Goal: Check status: Check status

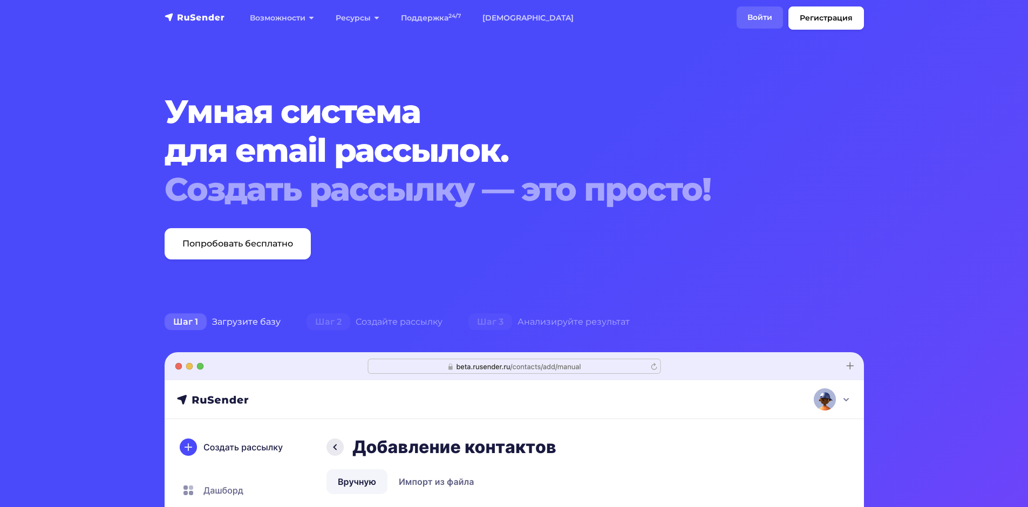
click at [760, 16] on link "Войти" at bounding box center [759, 17] width 46 height 22
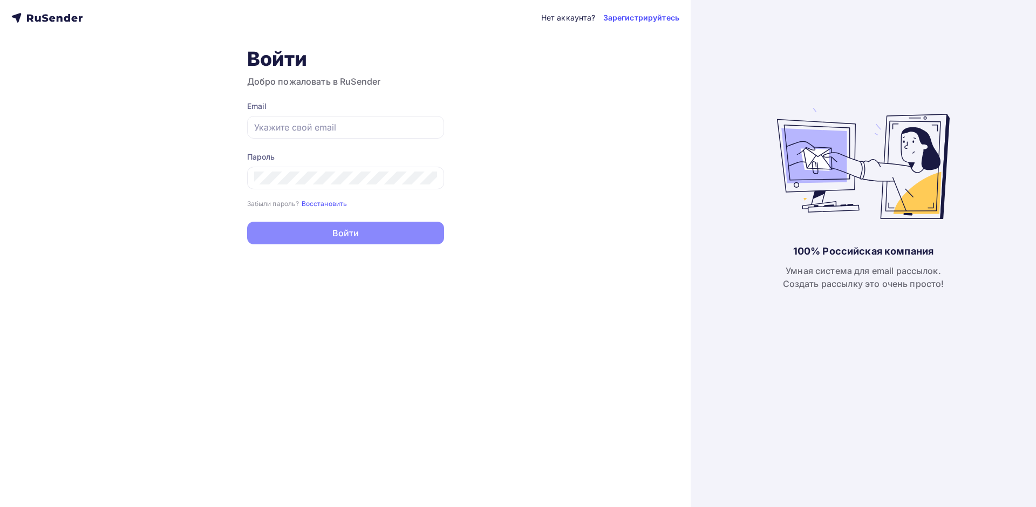
type input "[EMAIL_ADDRESS][DOMAIN_NAME]"
click at [390, 237] on button "Войти" at bounding box center [345, 233] width 197 height 23
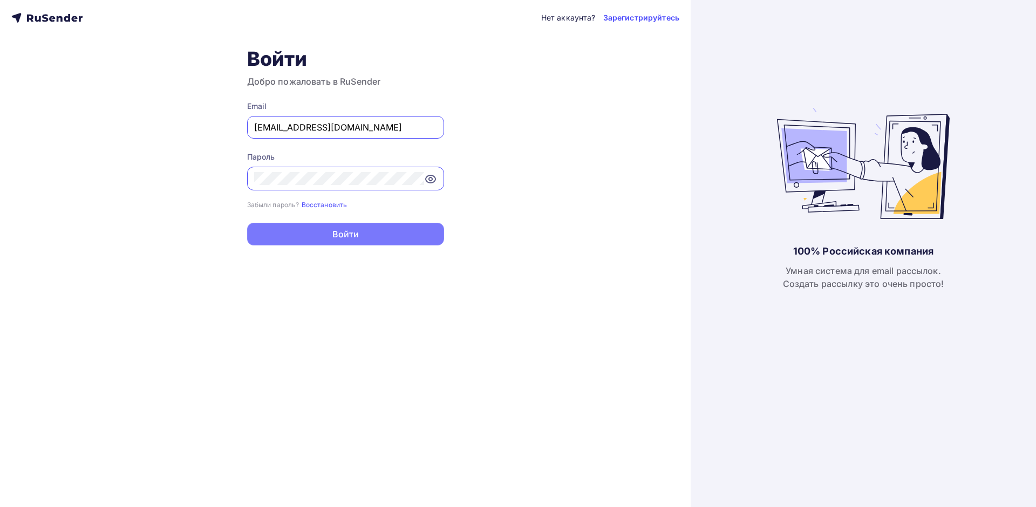
click at [381, 242] on button "Войти" at bounding box center [345, 234] width 197 height 23
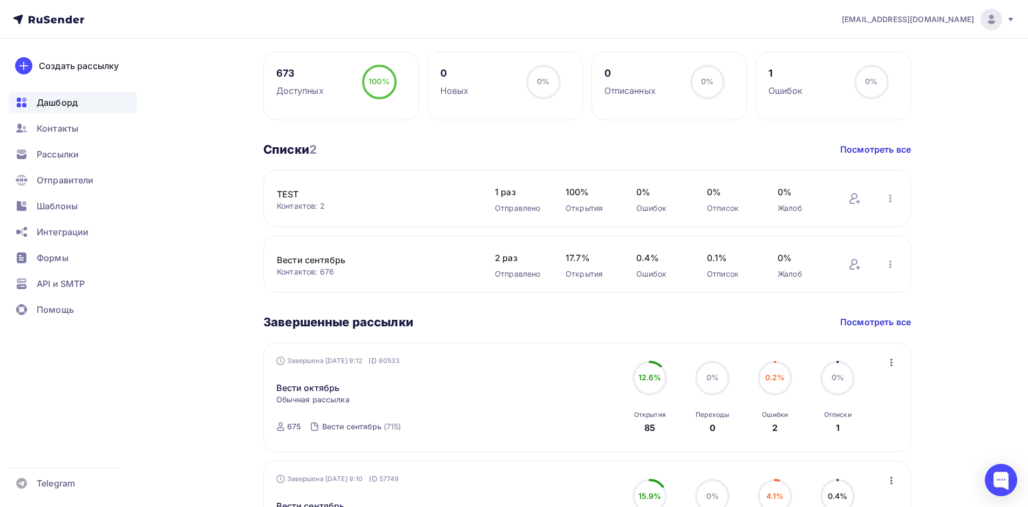
scroll to position [216, 0]
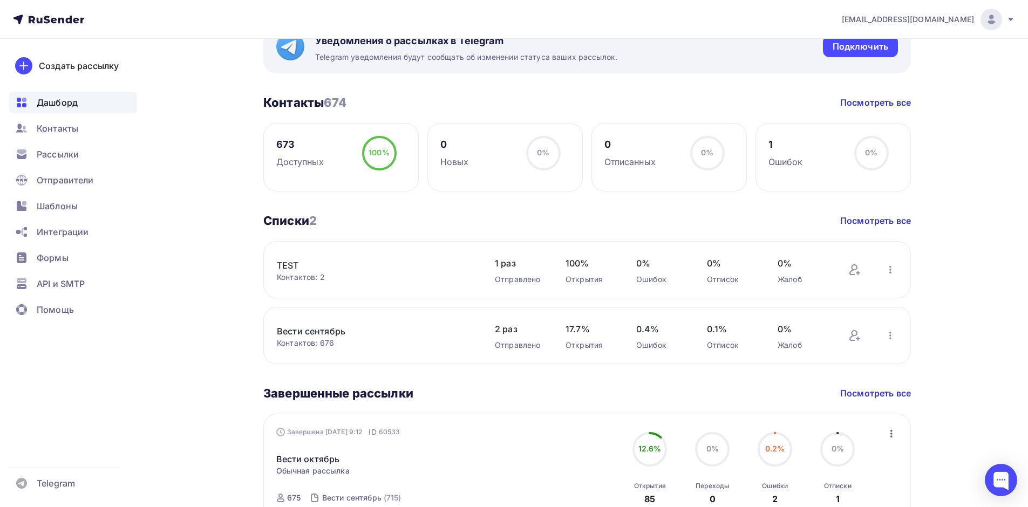
click at [787, 159] on div "Ошибок" at bounding box center [785, 161] width 35 height 13
click at [776, 144] on div "1" at bounding box center [785, 144] width 35 height 13
click at [771, 144] on div "1" at bounding box center [785, 144] width 35 height 13
drag, startPoint x: 882, startPoint y: 156, endPoint x: 860, endPoint y: 155, distance: 22.1
click at [883, 156] on circle at bounding box center [871, 153] width 32 height 32
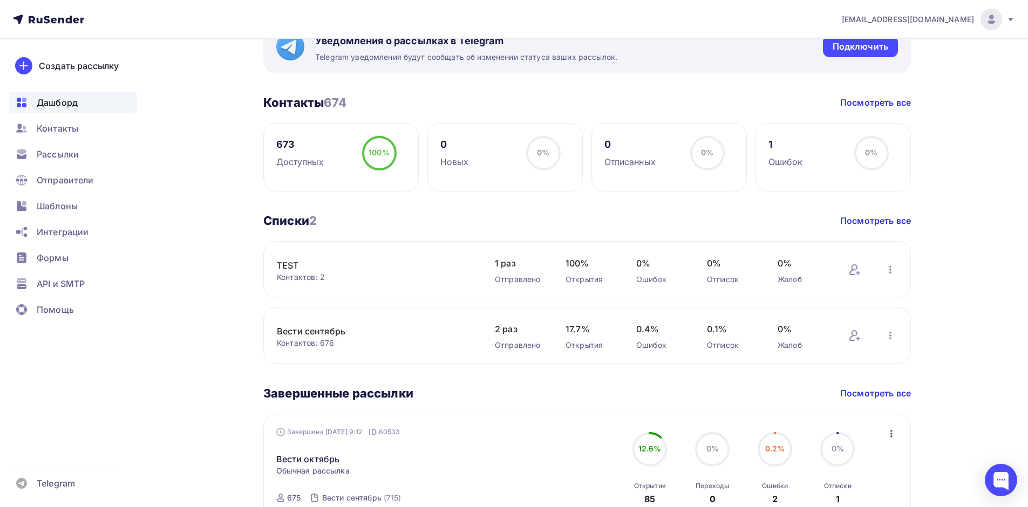
click at [784, 148] on div "1" at bounding box center [785, 144] width 35 height 13
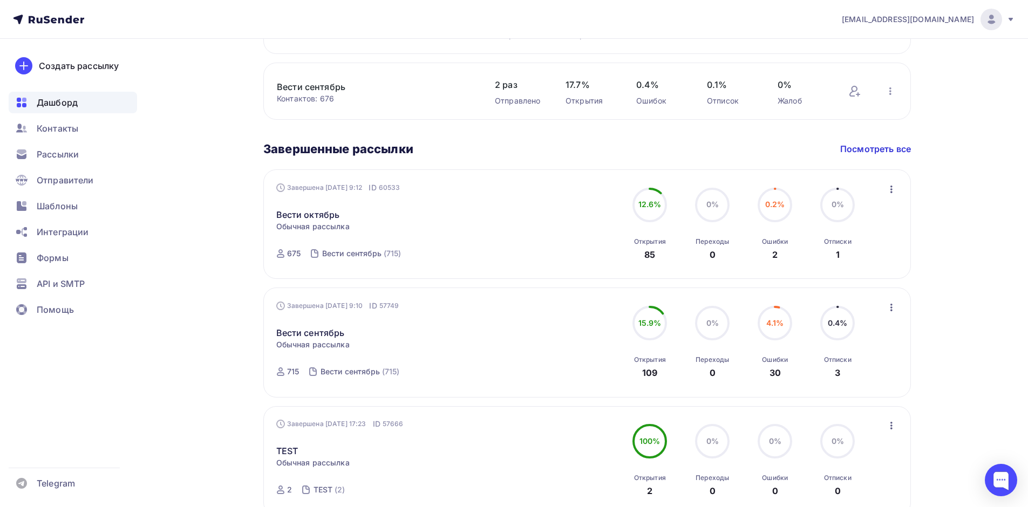
scroll to position [486, 0]
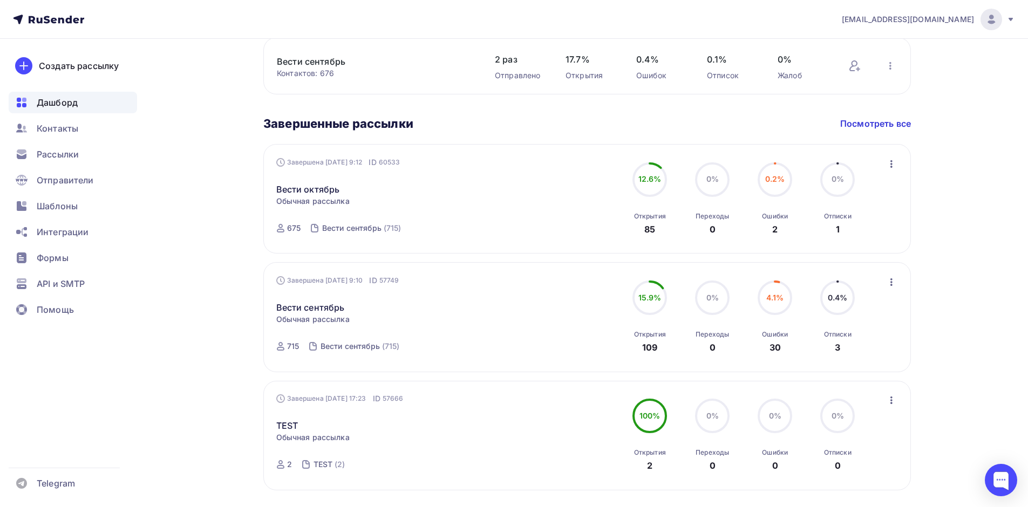
click at [892, 162] on icon "button" at bounding box center [891, 164] width 13 height 13
click at [837, 187] on div "Статистика" at bounding box center [842, 192] width 111 height 13
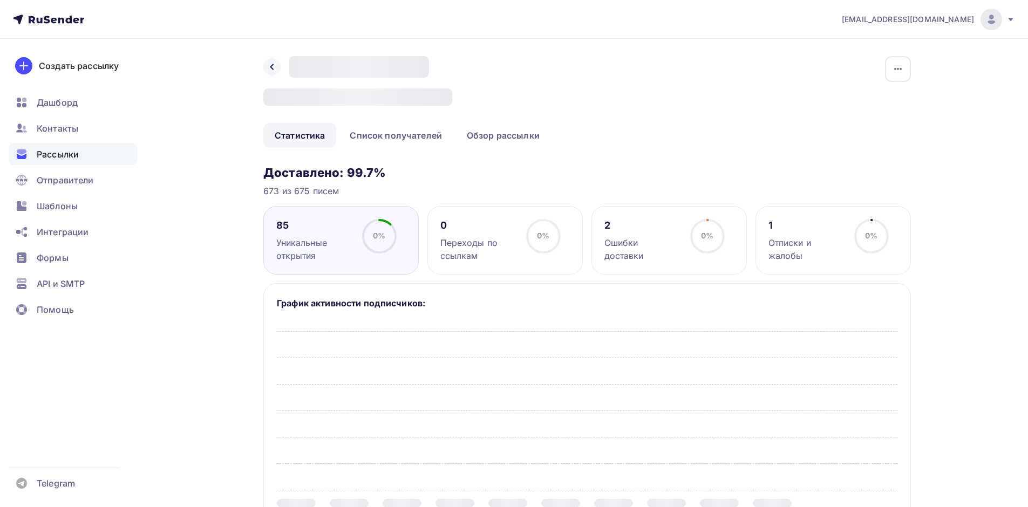
scroll to position [124, 0]
